Goal: Task Accomplishment & Management: Manage account settings

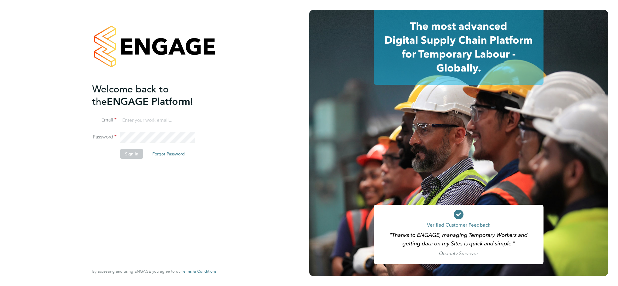
type input "daniel.bassett@thornbaker.co.uk"
click at [126, 156] on button "Sign In" at bounding box center [131, 154] width 23 height 10
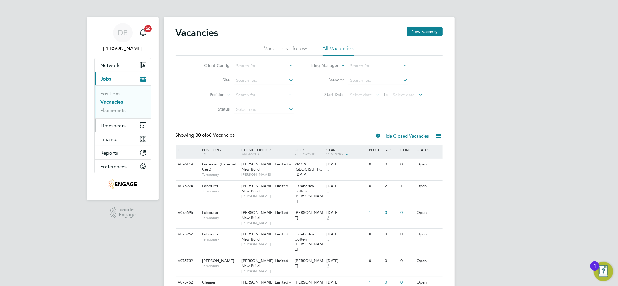
click at [120, 125] on span "Timesheets" at bounding box center [113, 126] width 25 height 6
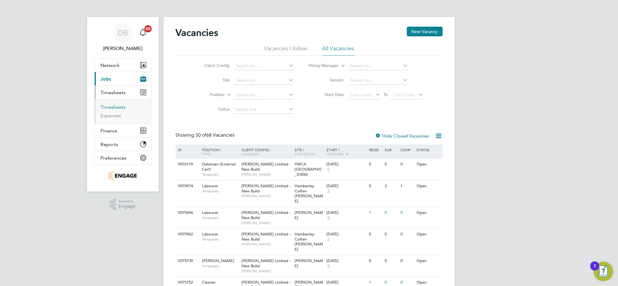
click at [119, 109] on link "Timesheets" at bounding box center [113, 107] width 25 height 6
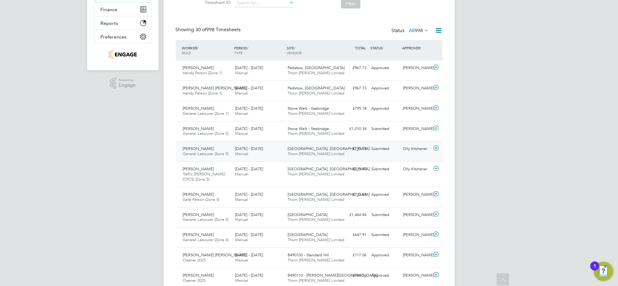
click at [413, 150] on div "Olly Kitchener" at bounding box center [416, 149] width 32 height 10
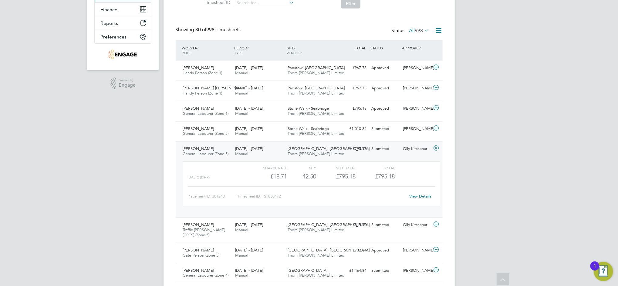
click at [418, 195] on link "View Details" at bounding box center [420, 196] width 22 height 5
click at [401, 152] on div "Olly Kitchener" at bounding box center [416, 149] width 32 height 10
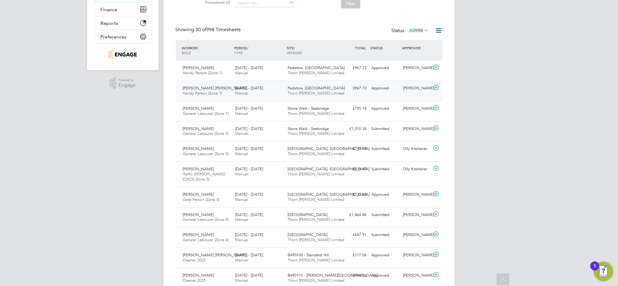
click at [407, 90] on div "Calum Madden" at bounding box center [416, 88] width 32 height 10
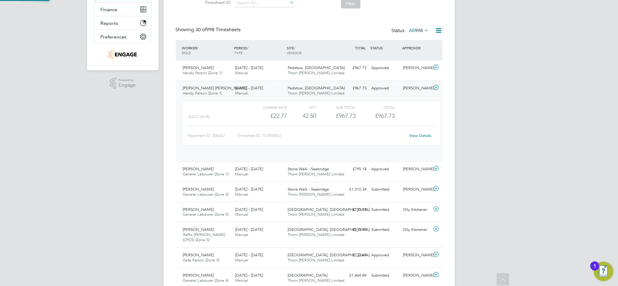
scroll to position [10, 59]
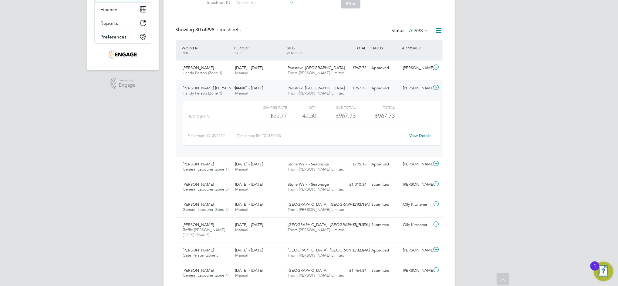
click at [424, 135] on link "View Details" at bounding box center [420, 135] width 22 height 5
click at [405, 88] on div "Calum Madden" at bounding box center [416, 88] width 32 height 10
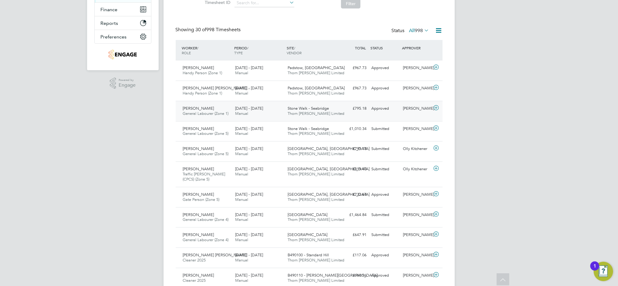
click at [408, 112] on div "Calum Madden" at bounding box center [416, 109] width 32 height 10
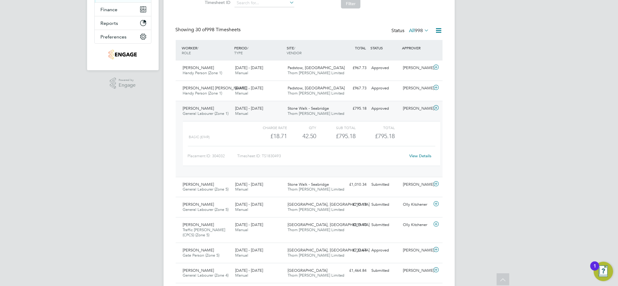
click at [419, 157] on link "View Details" at bounding box center [420, 155] width 22 height 5
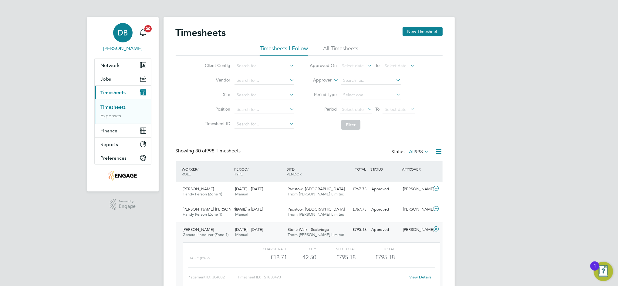
drag, startPoint x: 115, startPoint y: 32, endPoint x: 120, endPoint y: 33, distance: 5.2
click at [115, 32] on div "DB" at bounding box center [122, 32] width 19 height 19
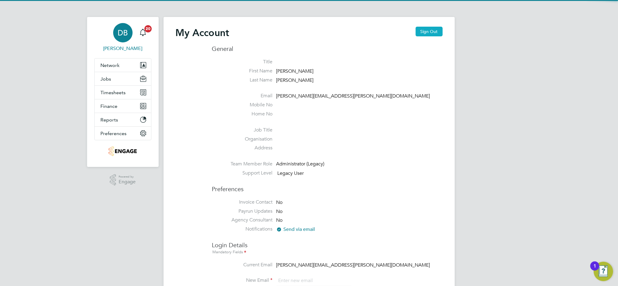
click at [427, 32] on button "Sign Out" at bounding box center [428, 32] width 27 height 10
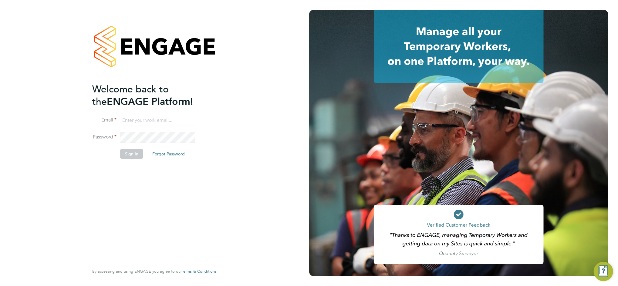
type input "daniel.bassett@thornbaker.co.uk"
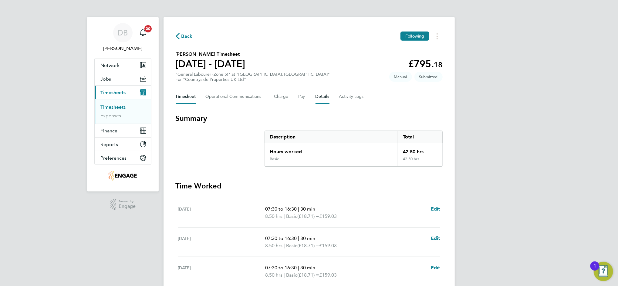
click at [318, 96] on button "Details" at bounding box center [322, 96] width 14 height 15
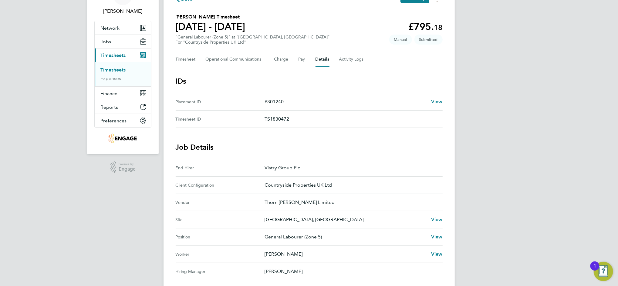
scroll to position [121, 0]
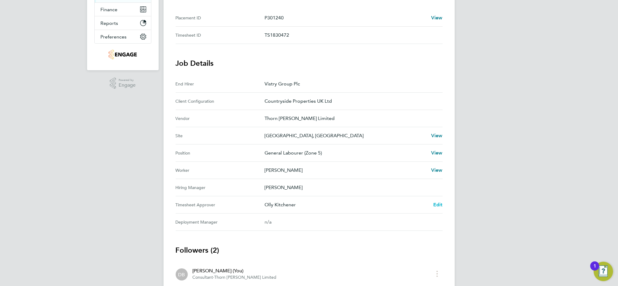
click at [438, 205] on span "Edit" at bounding box center [437, 205] width 9 height 6
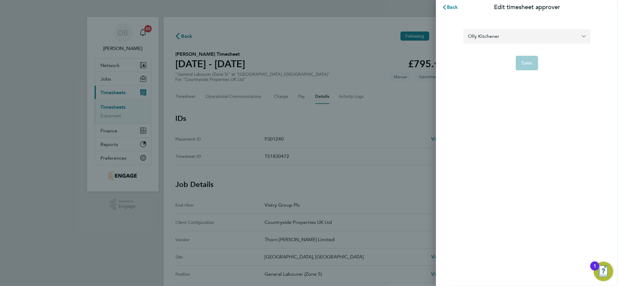
click at [486, 39] on input "Olly Kitchener" at bounding box center [526, 36] width 127 height 14
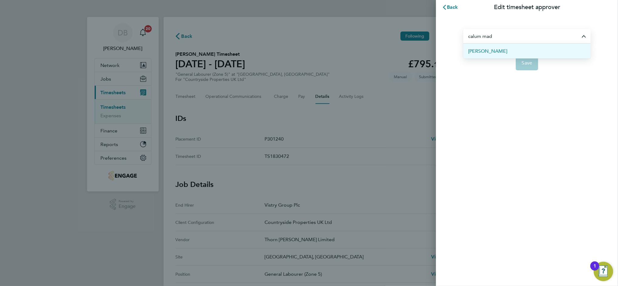
click at [492, 49] on span "Calum Madden" at bounding box center [487, 51] width 39 height 7
type input "Calum Madden"
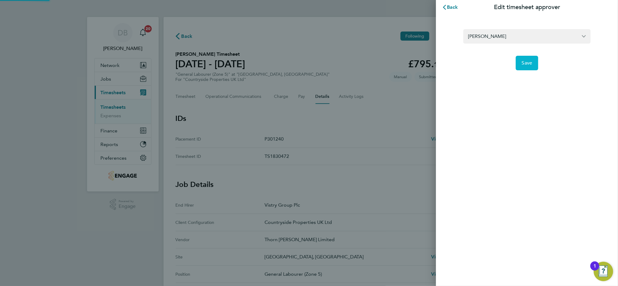
click at [525, 59] on button "Save" at bounding box center [526, 63] width 23 height 15
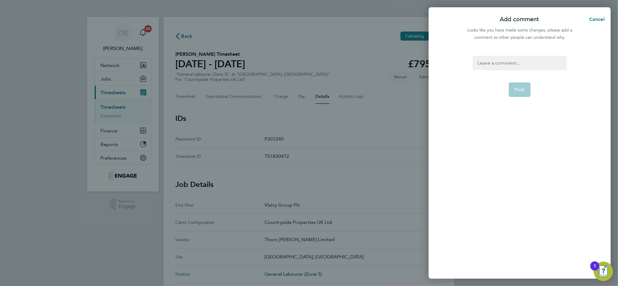
click at [511, 63] on div at bounding box center [519, 63] width 94 height 15
drag, startPoint x: 527, startPoint y: 63, endPoint x: 457, endPoint y: 63, distance: 70.0
click at [457, 63] on div "approver amended Post" at bounding box center [519, 164] width 182 height 230
copy div "approver amended"
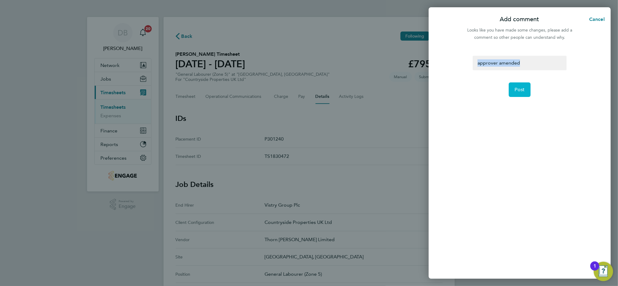
click at [518, 90] on span "Post" at bounding box center [520, 90] width 10 height 6
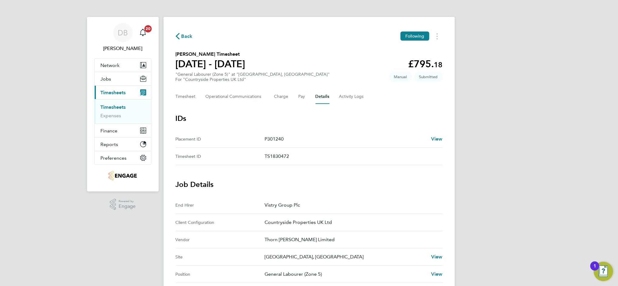
click at [189, 37] on span "Back" at bounding box center [186, 36] width 11 height 7
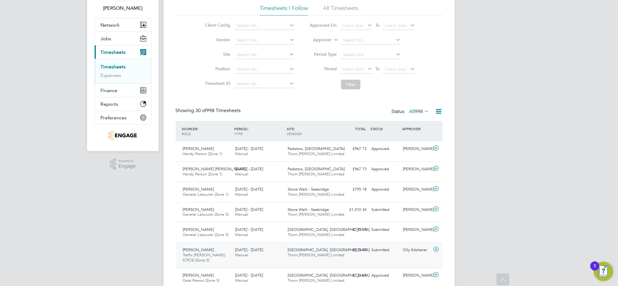
click at [417, 250] on div "Olly Kitchener" at bounding box center [416, 250] width 32 height 10
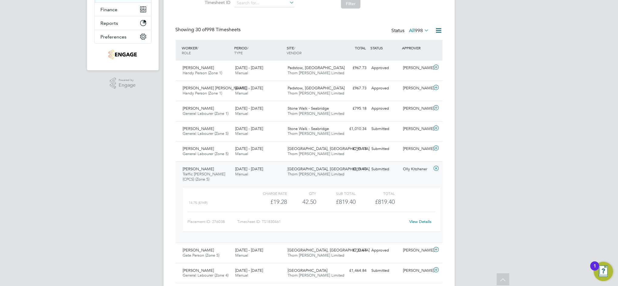
click at [419, 222] on link "View Details" at bounding box center [420, 221] width 22 height 5
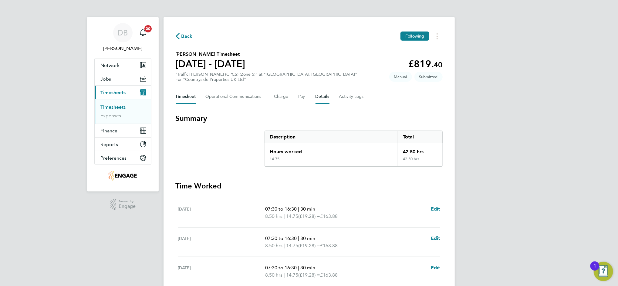
click at [319, 97] on button "Details" at bounding box center [322, 96] width 14 height 15
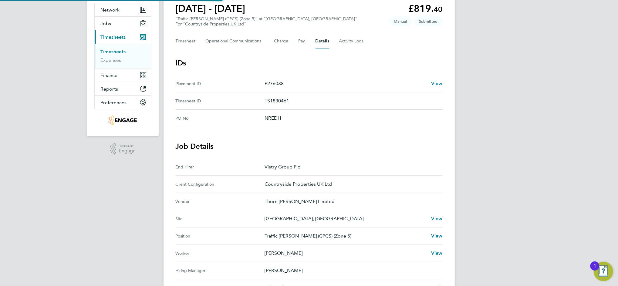
scroll to position [121, 0]
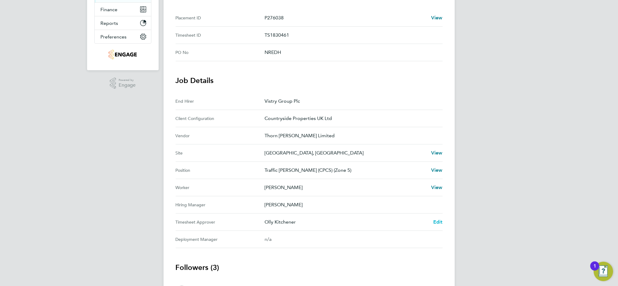
click at [437, 221] on span "Edit" at bounding box center [437, 222] width 9 height 6
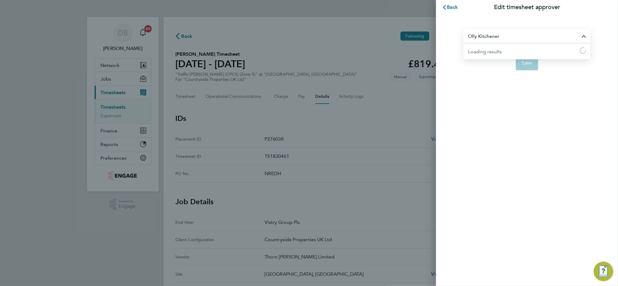
click at [498, 35] on input "Olly Kitchener" at bounding box center [526, 36] width 127 height 14
type input "calum m"
click at [593, 262] on button "1" at bounding box center [602, 271] width 19 height 19
type input "Calum Madden"
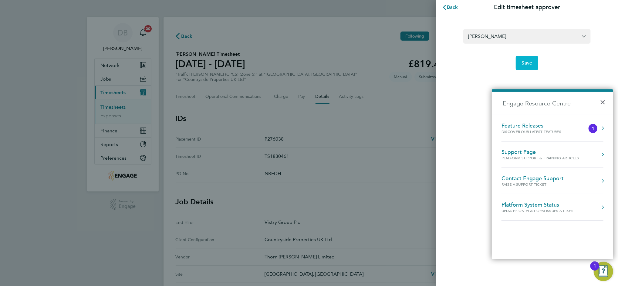
click at [530, 64] on span "Save" at bounding box center [526, 63] width 11 height 6
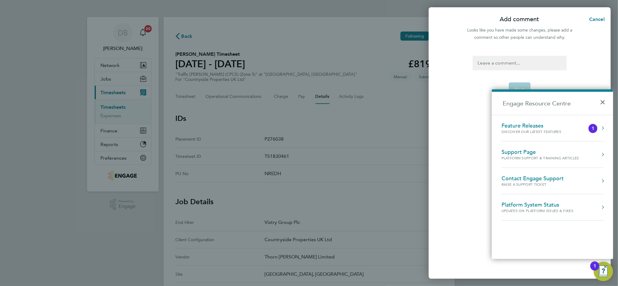
click at [511, 65] on div at bounding box center [519, 63] width 94 height 15
paste div
click at [600, 99] on button "×" at bounding box center [603, 100] width 9 height 13
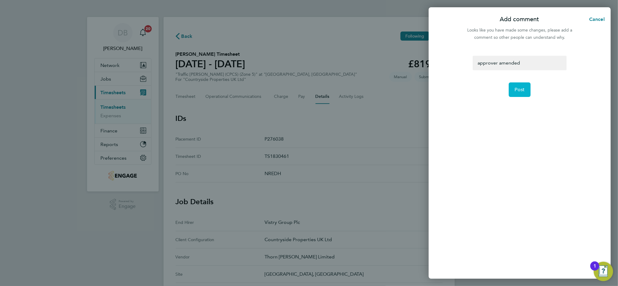
click at [520, 91] on span "Post" at bounding box center [520, 90] width 10 height 6
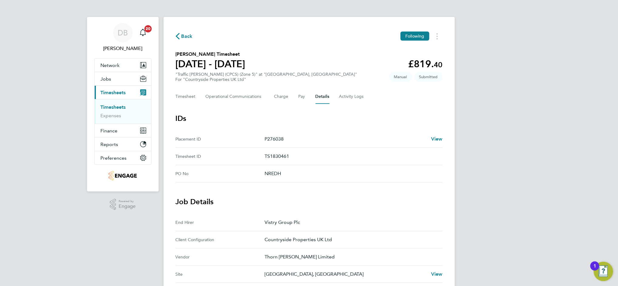
click at [182, 38] on span "Back" at bounding box center [186, 36] width 11 height 7
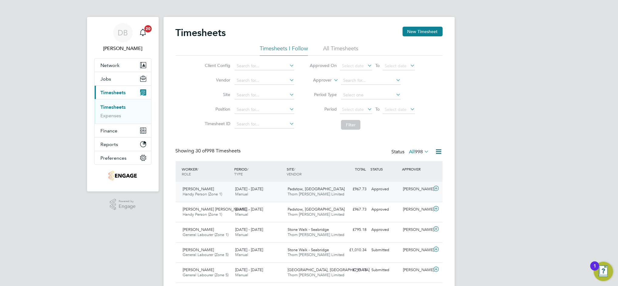
click at [411, 188] on div "Calum Madden" at bounding box center [416, 189] width 32 height 10
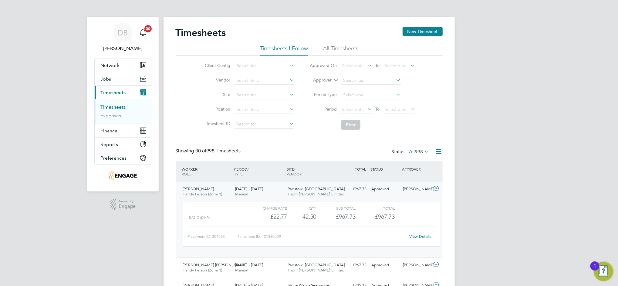
click at [416, 237] on link "View Details" at bounding box center [420, 236] width 22 height 5
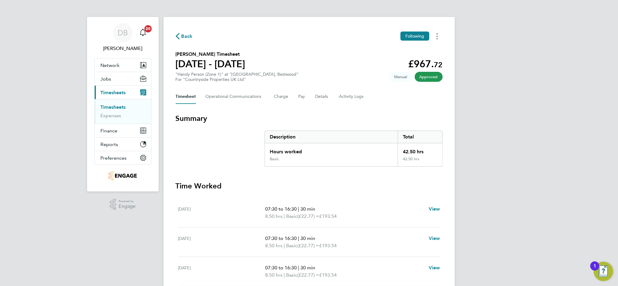
click at [437, 38] on icon "Timesheets Menu" at bounding box center [436, 36] width 1 height 6
click at [409, 49] on link "Download timesheet" at bounding box center [406, 50] width 73 height 12
click at [435, 37] on button "Timesheets Menu" at bounding box center [436, 36] width 11 height 9
click at [410, 47] on link "Download timesheet" at bounding box center [406, 50] width 73 height 12
click at [437, 39] on button "Timesheets Menu" at bounding box center [436, 36] width 11 height 9
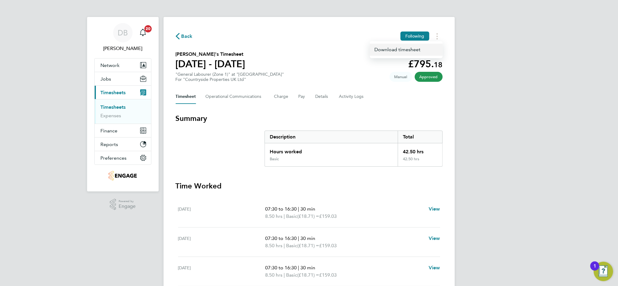
click at [402, 51] on link "Download timesheet" at bounding box center [406, 50] width 73 height 12
